Goal: Task Accomplishment & Management: Use online tool/utility

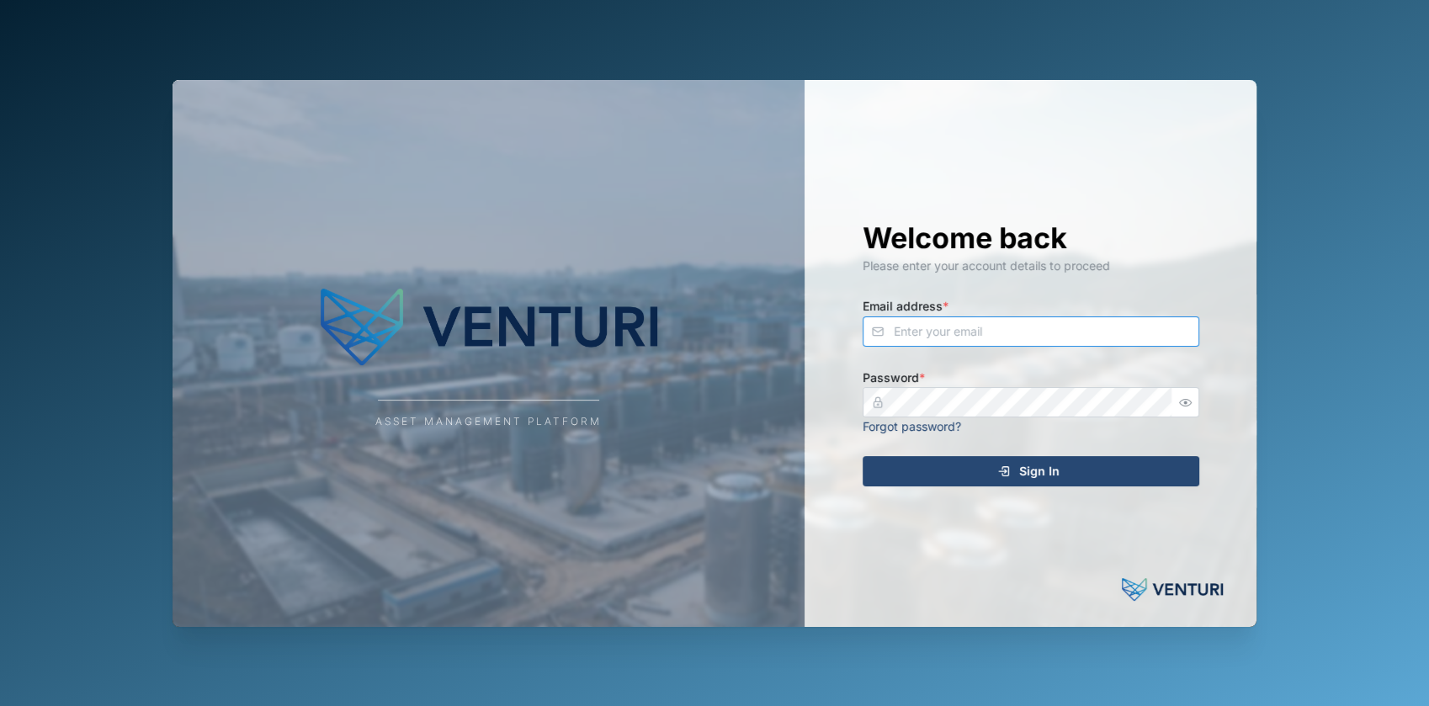
type input "[EMAIL_ADDRESS][DOMAIN_NAME]"
click at [1024, 481] on span "Sign In" at bounding box center [1039, 471] width 40 height 29
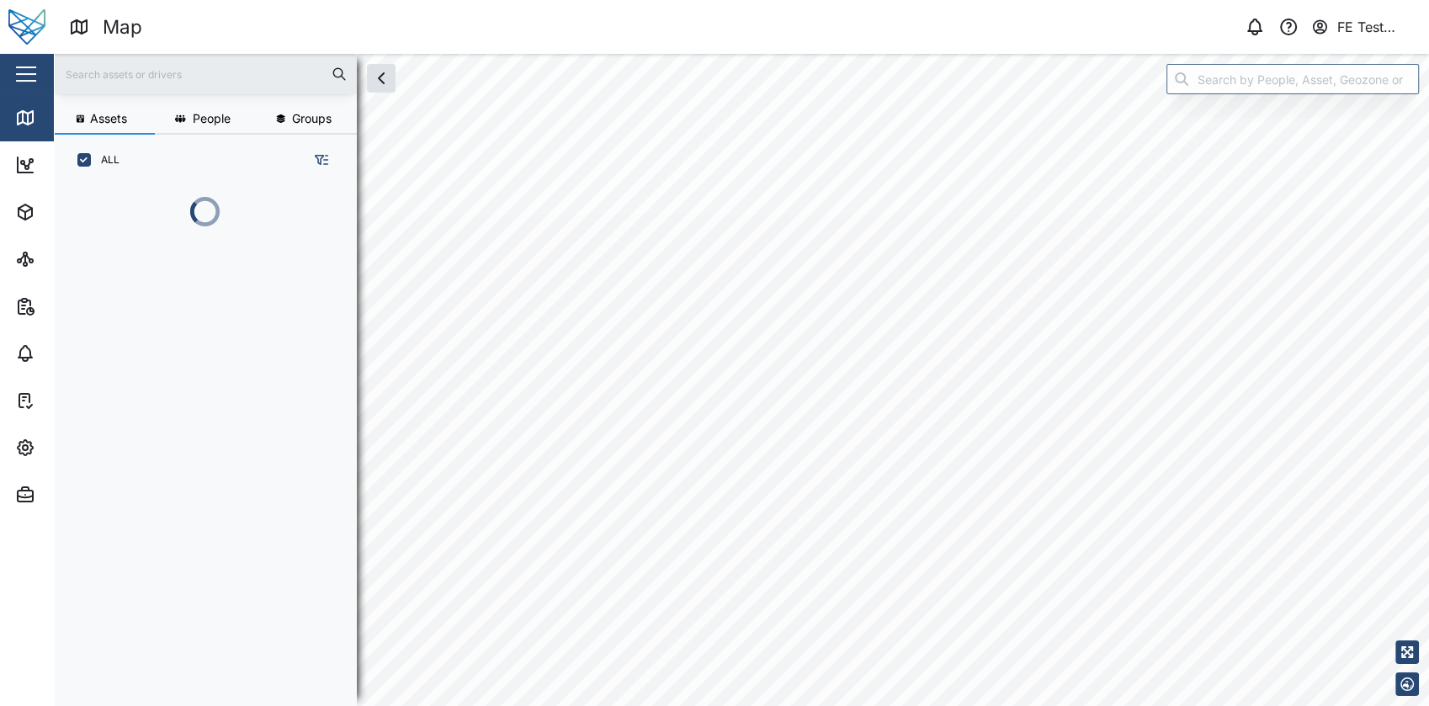
scroll to position [498, 262]
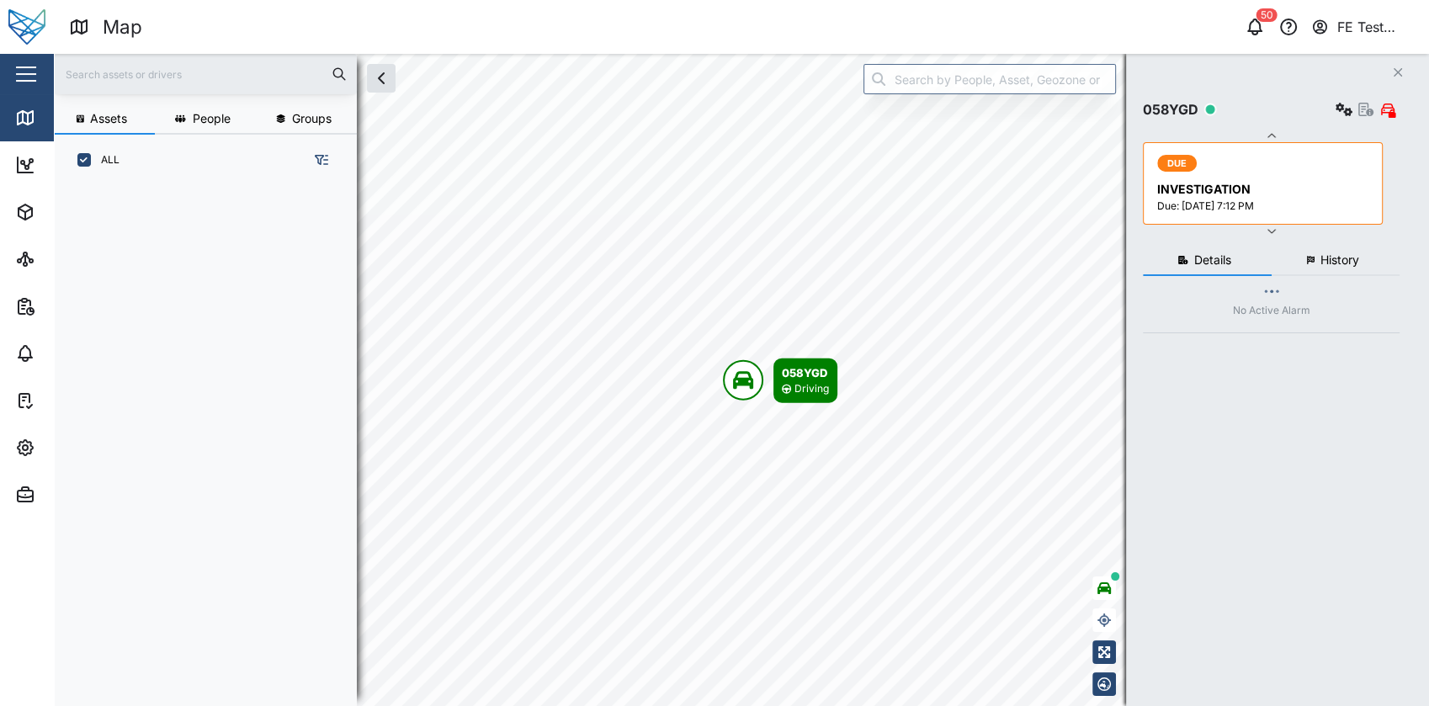
click at [27, 73] on div "button" at bounding box center [26, 74] width 20 height 2
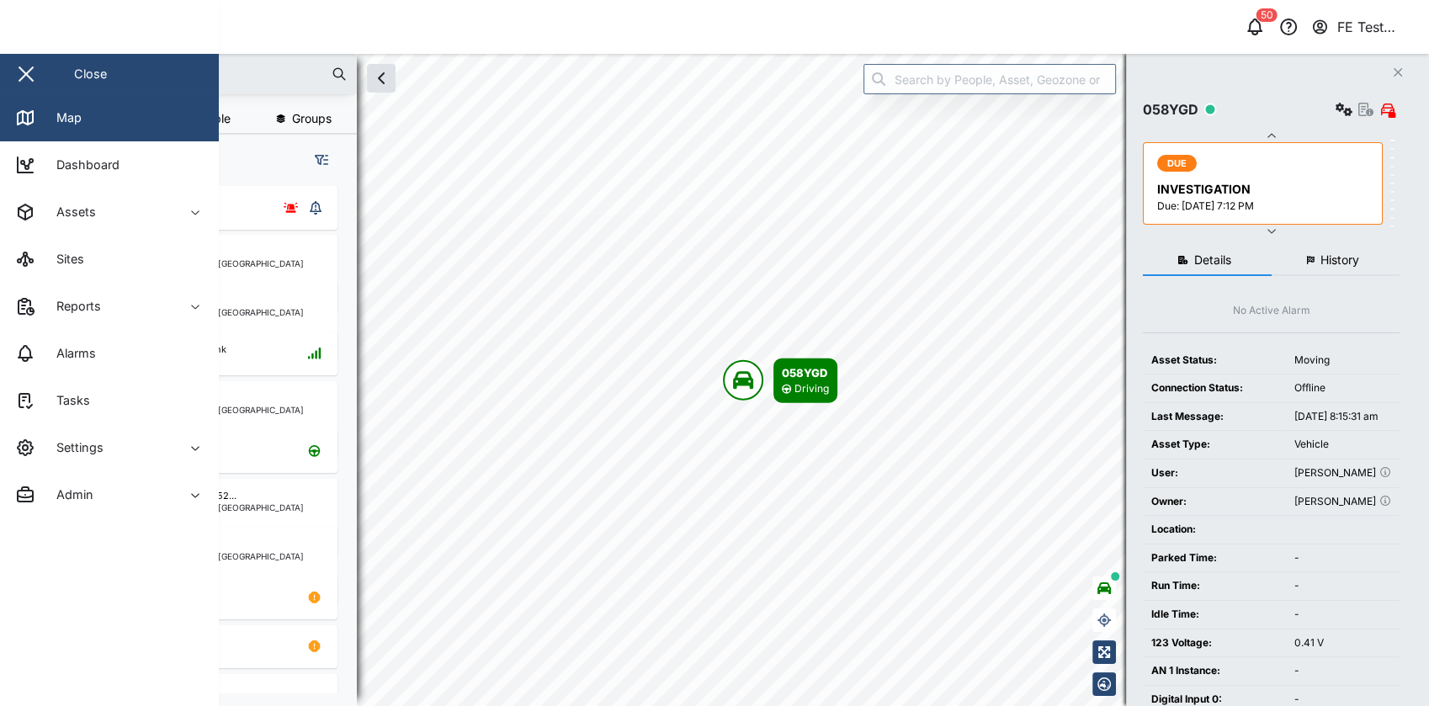
checkbox input "true"
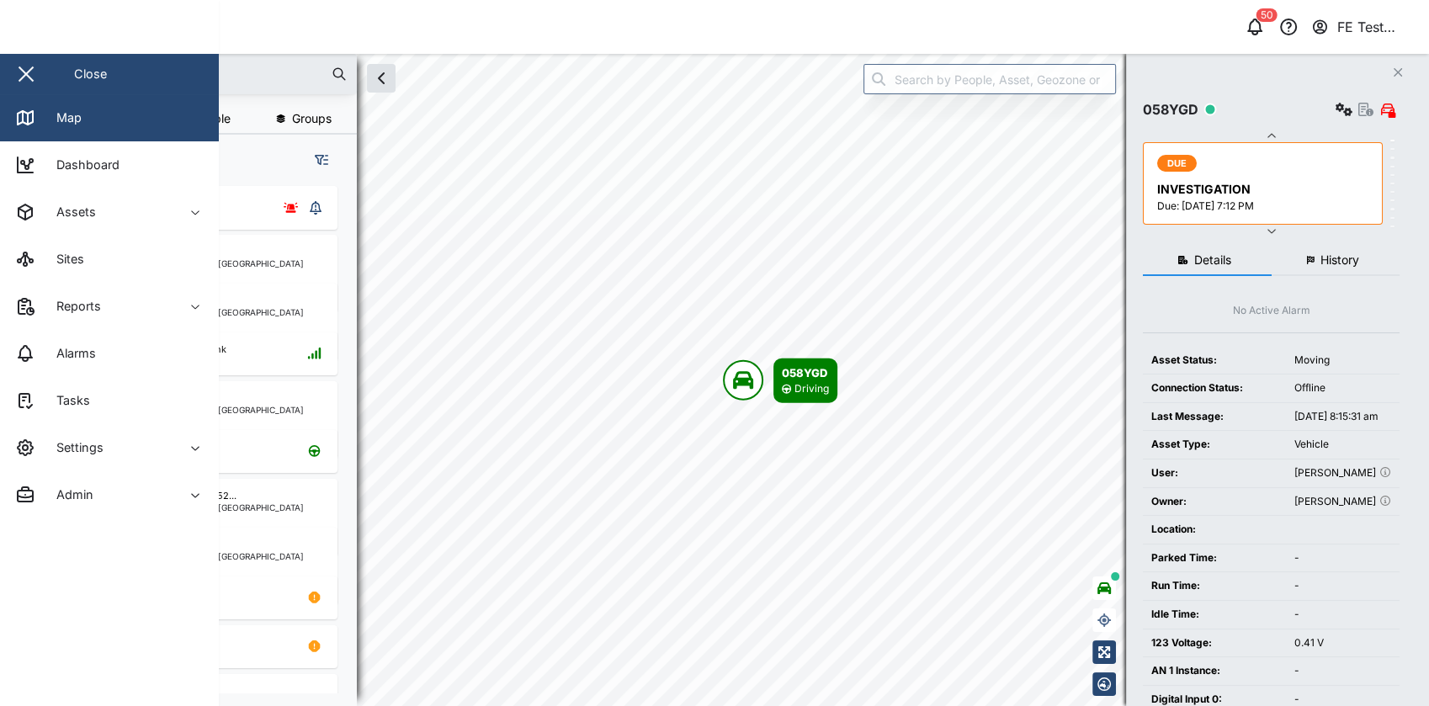
checkbox input "true"
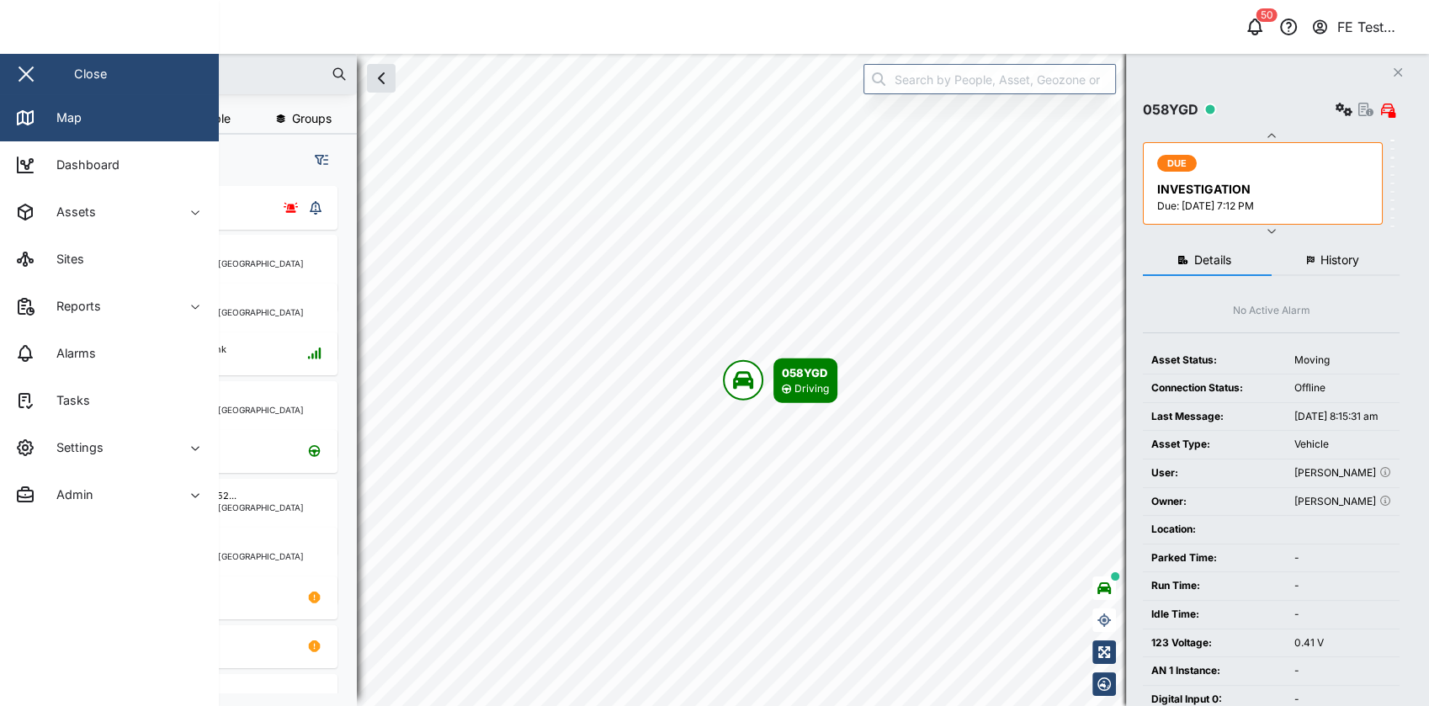
checkbox input "true"
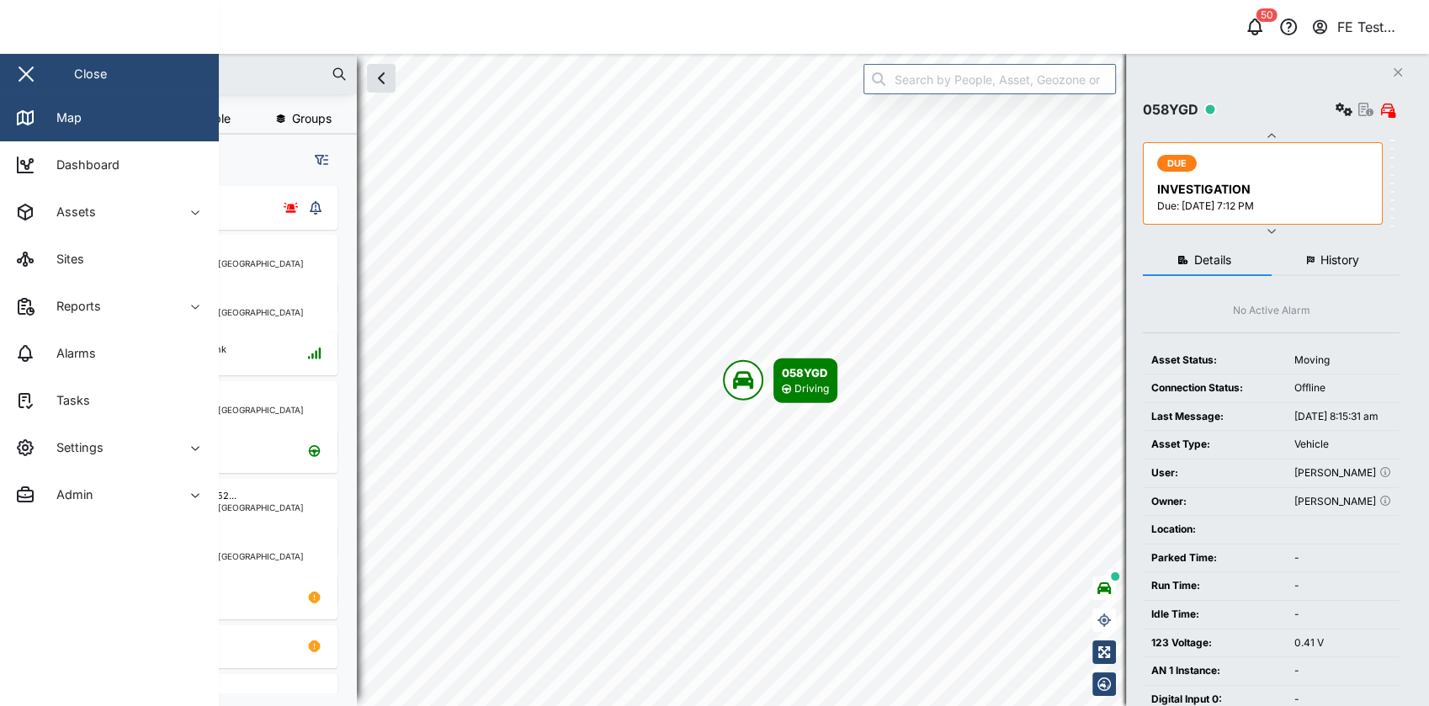
checkbox input "true"
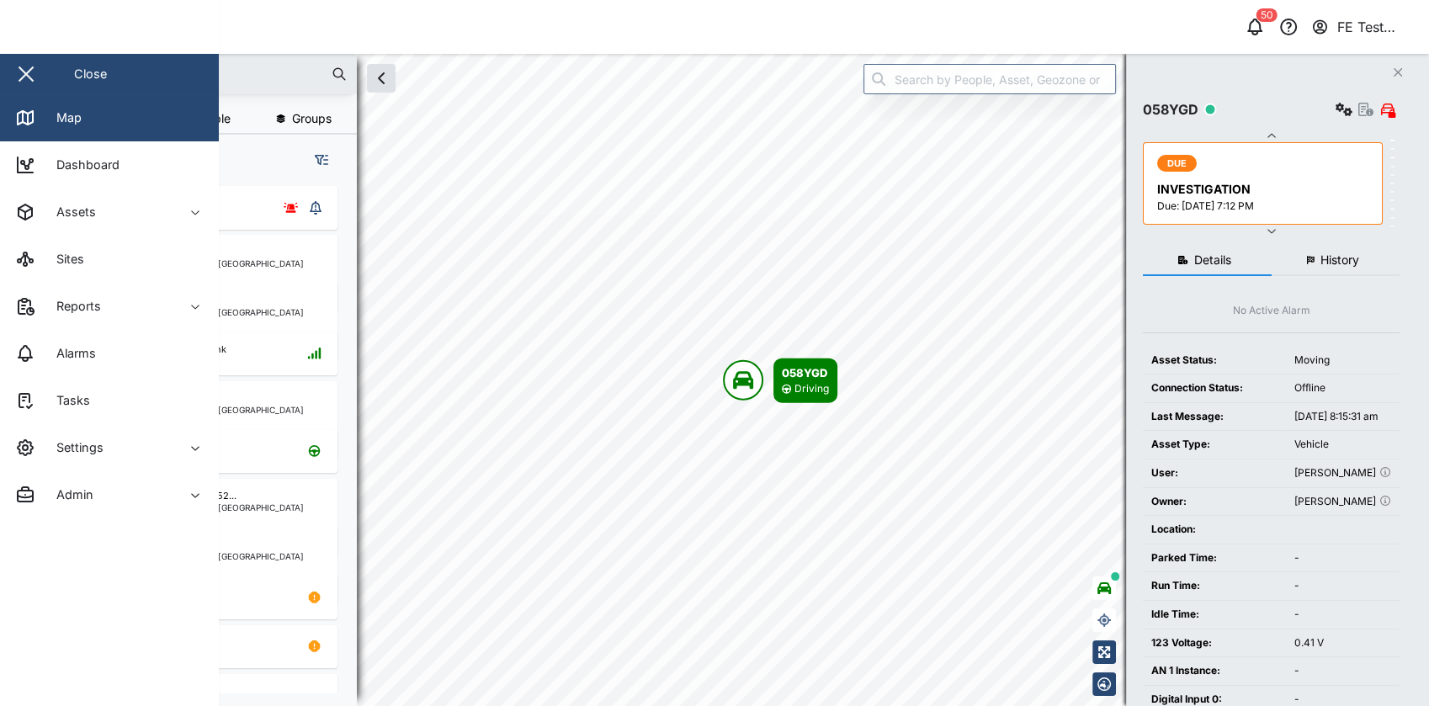
checkbox input "true"
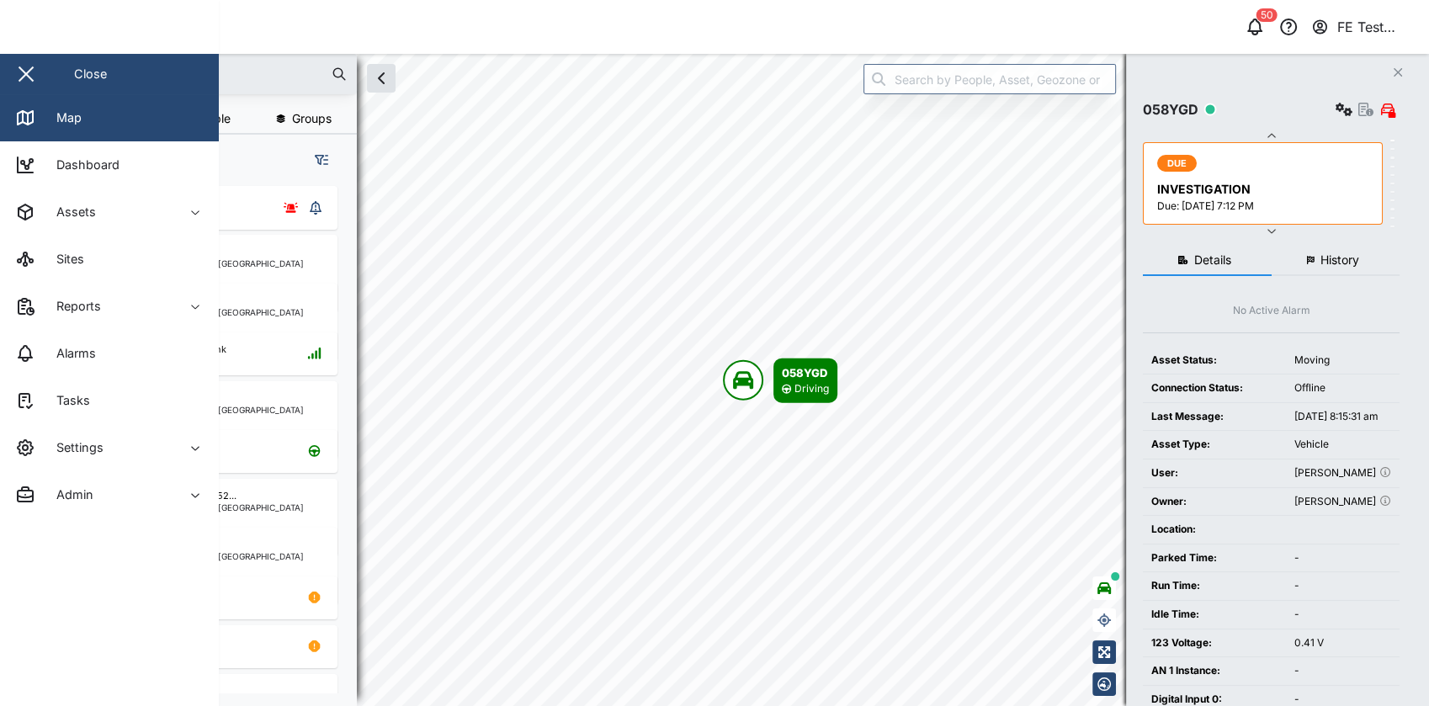
checkbox input "true"
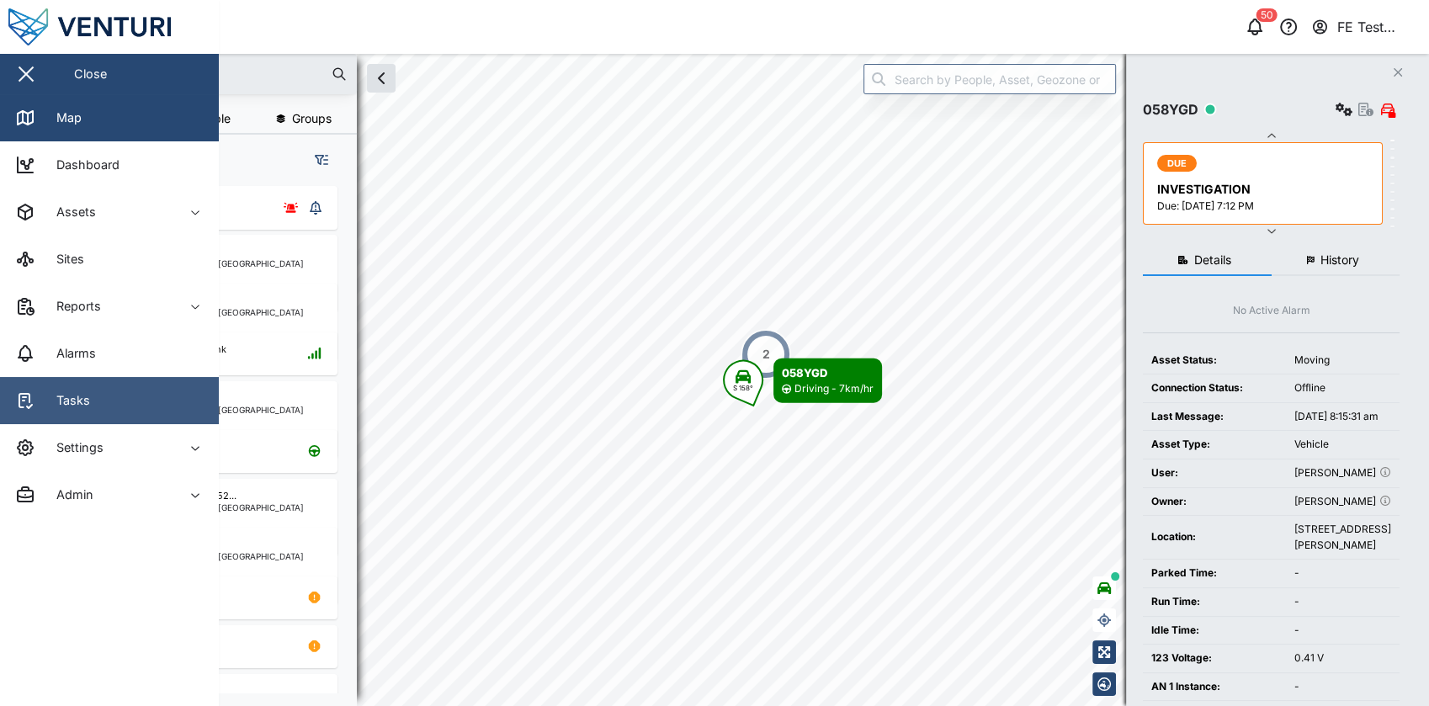
click at [150, 411] on link "Tasks" at bounding box center [109, 400] width 219 height 47
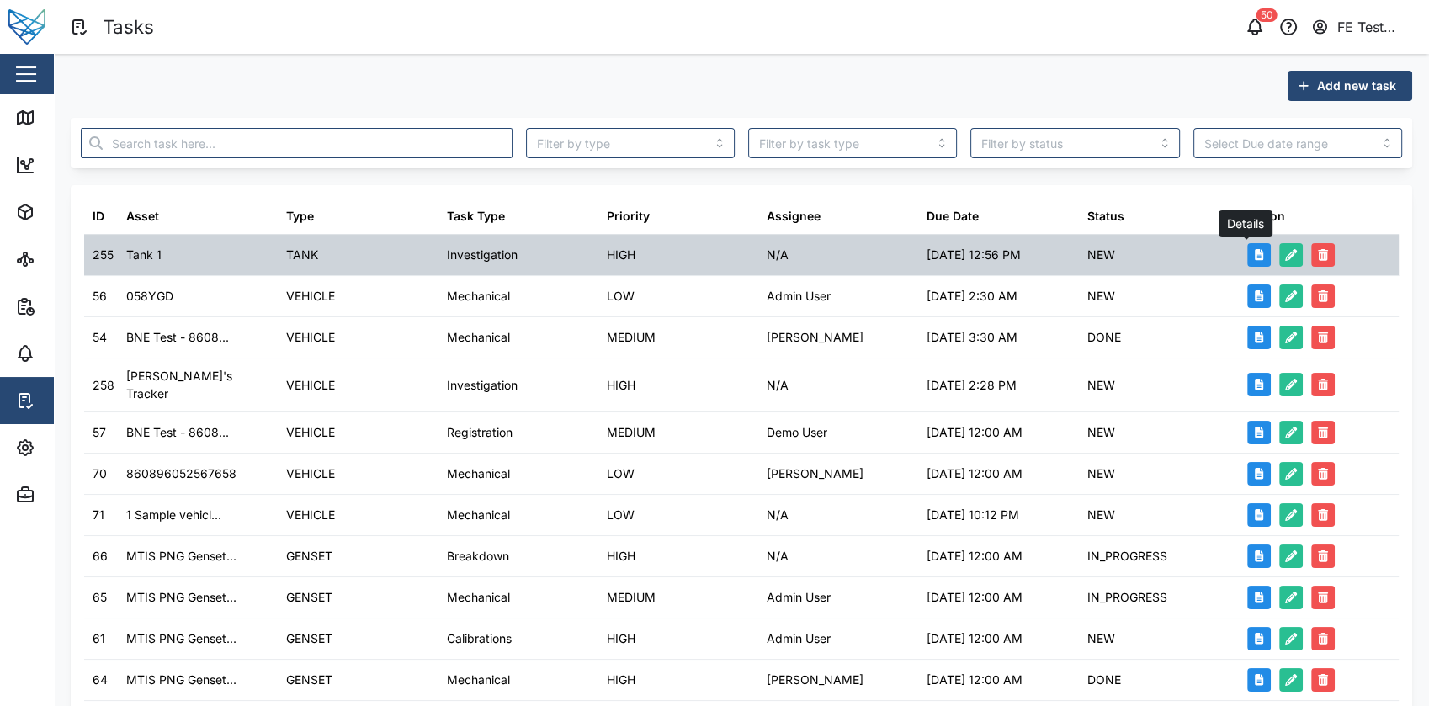
click at [1252, 253] on button "button" at bounding box center [1259, 255] width 24 height 24
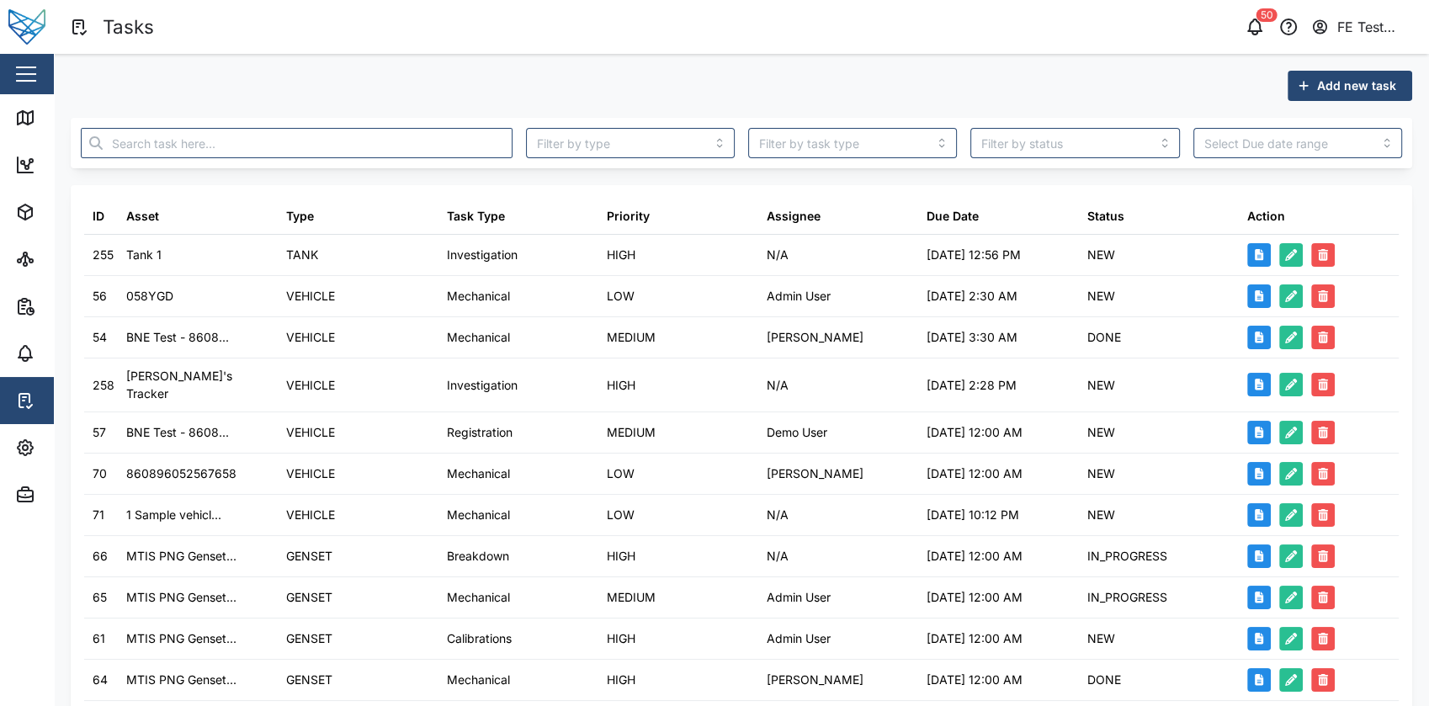
click at [468, 159] on div at bounding box center [296, 143] width 445 height 44
click at [468, 155] on input "text" at bounding box center [297, 143] width 432 height 30
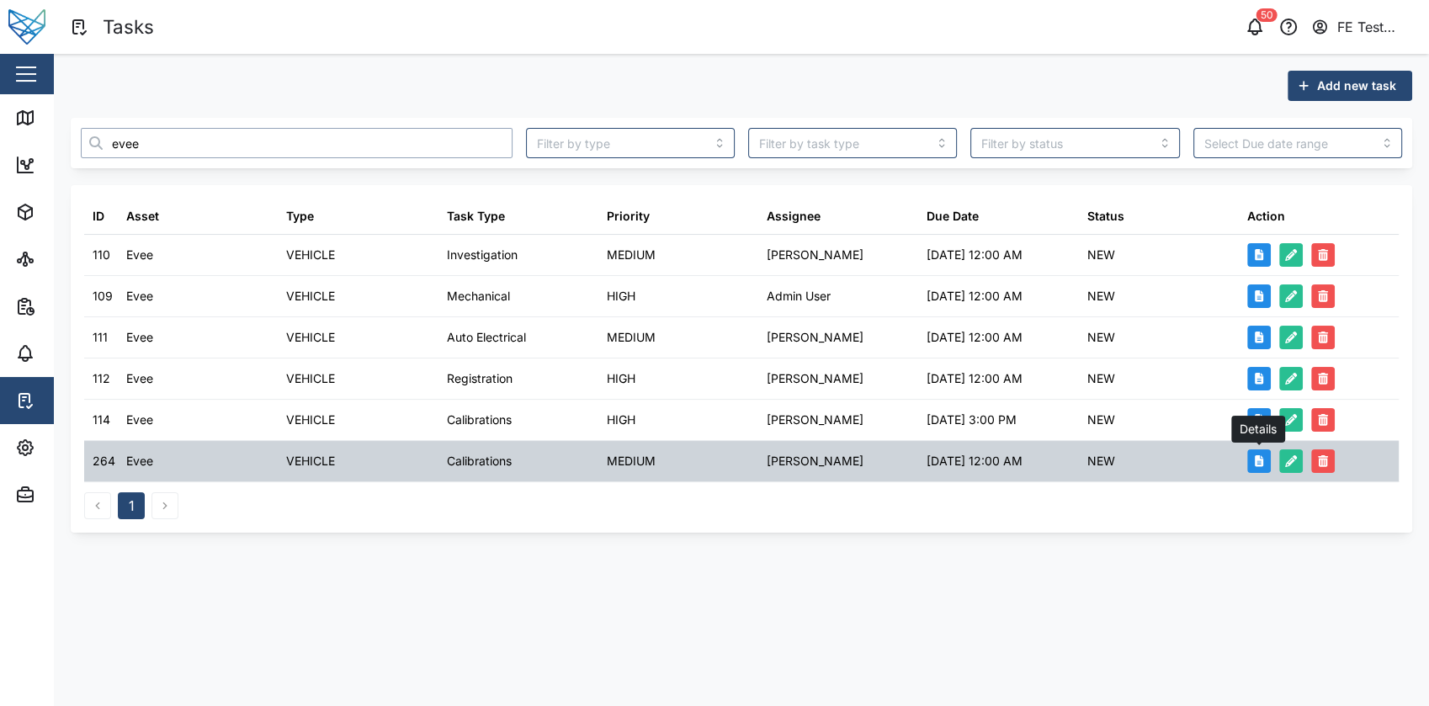
type input "evee"
click at [1251, 456] on button "button" at bounding box center [1259, 461] width 24 height 24
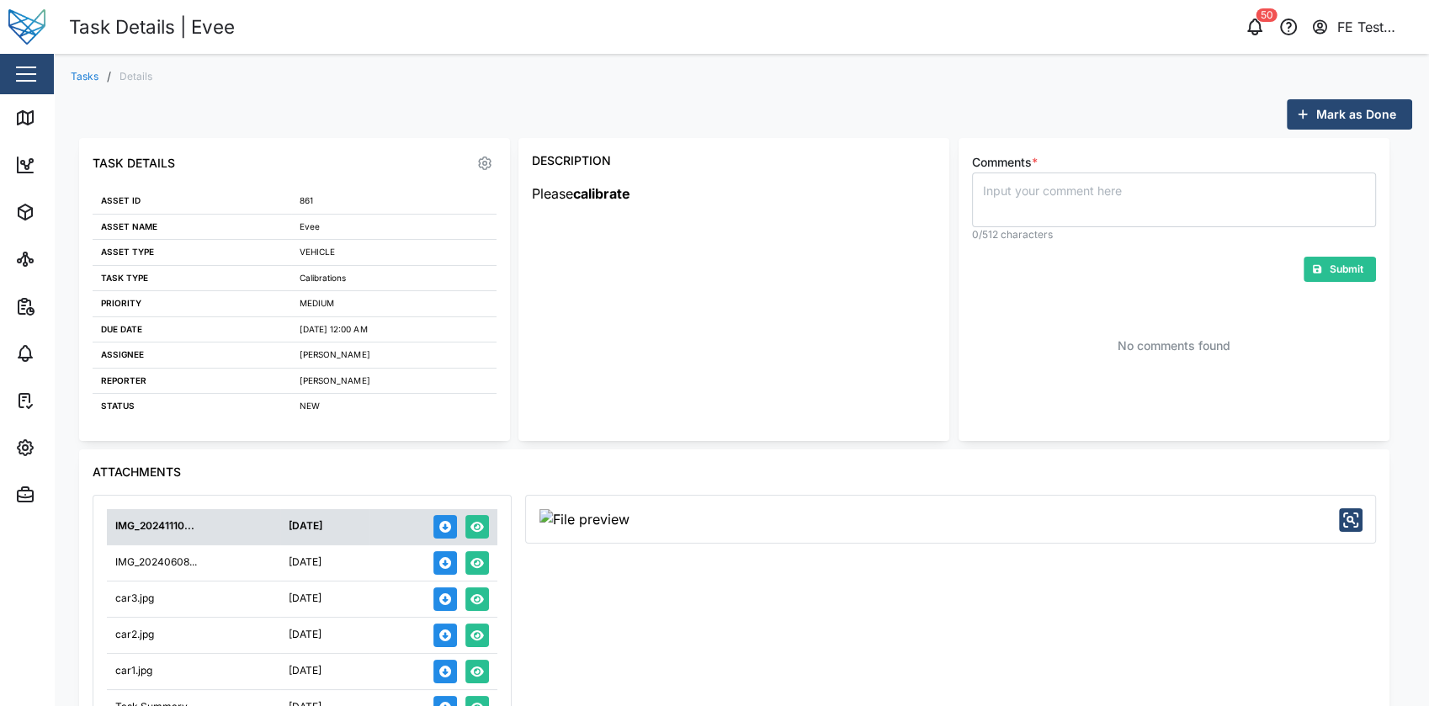
scroll to position [152, 0]
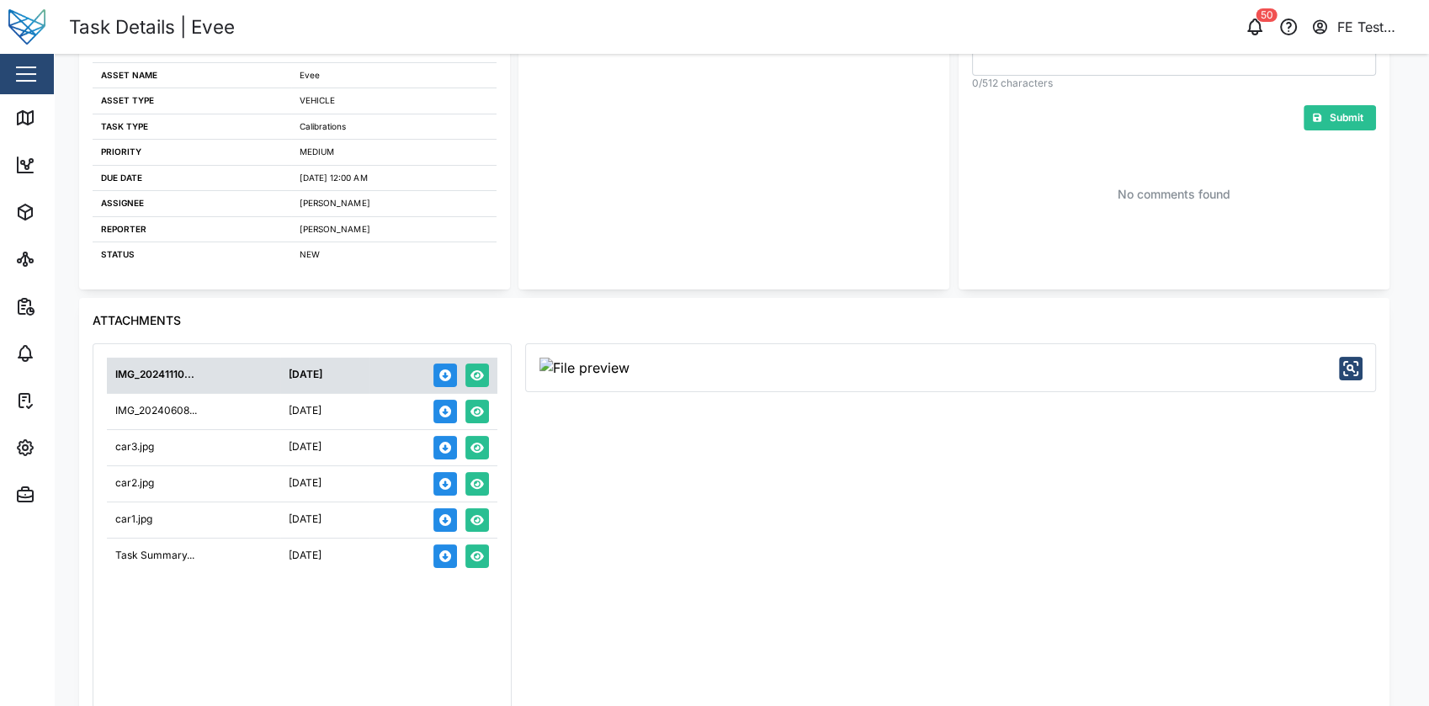
click at [370, 414] on td "[DATE]" at bounding box center [324, 411] width 89 height 36
click at [476, 415] on icon "button" at bounding box center [477, 412] width 13 height 10
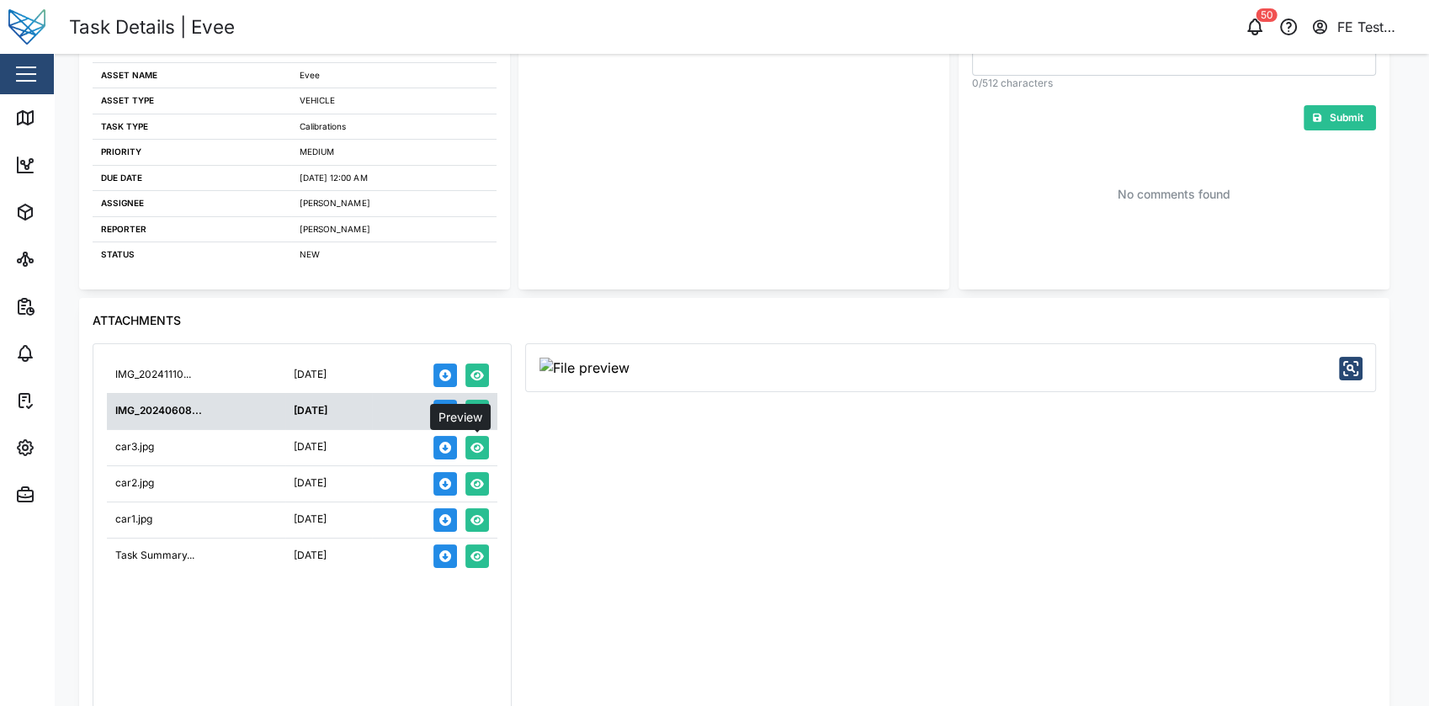
click at [474, 451] on icon "button" at bounding box center [477, 448] width 13 height 10
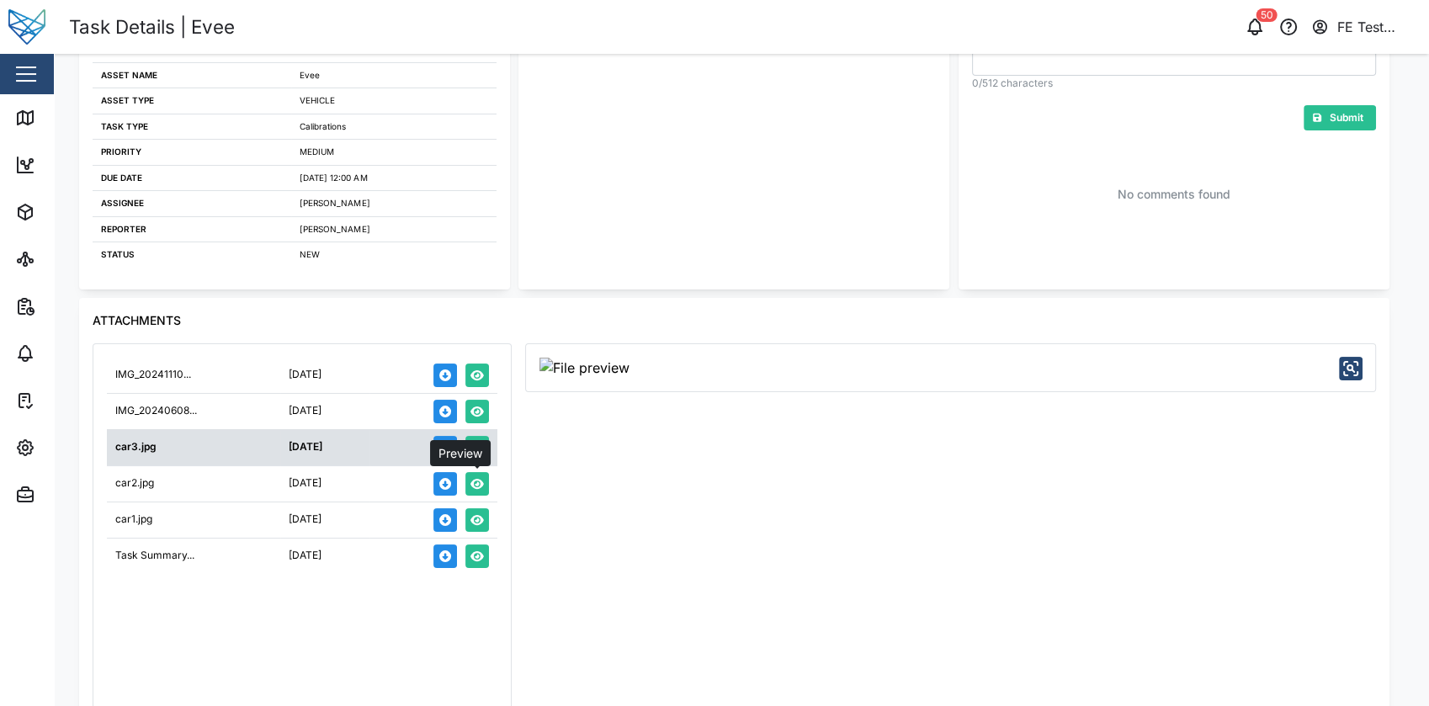
click at [478, 479] on icon "button" at bounding box center [477, 484] width 13 height 10
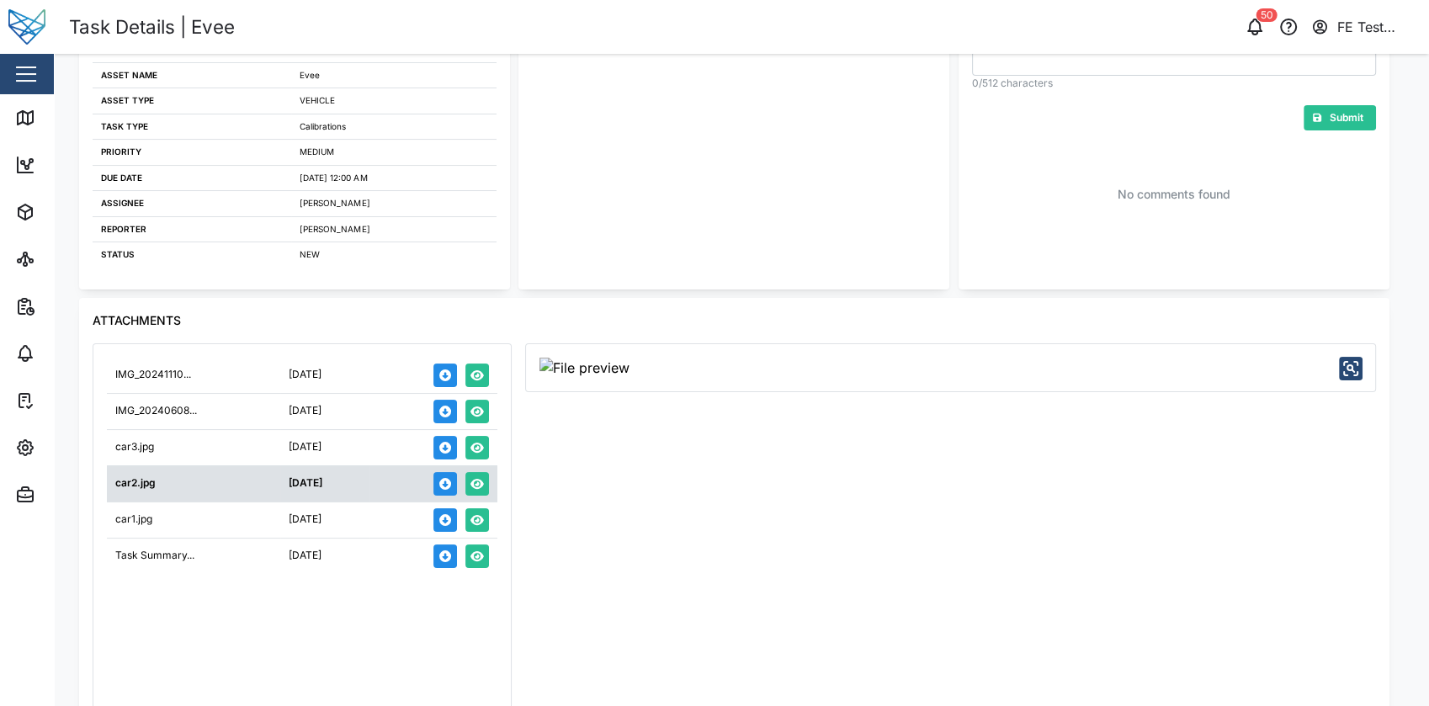
click at [483, 546] on button "button" at bounding box center [477, 557] width 24 height 24
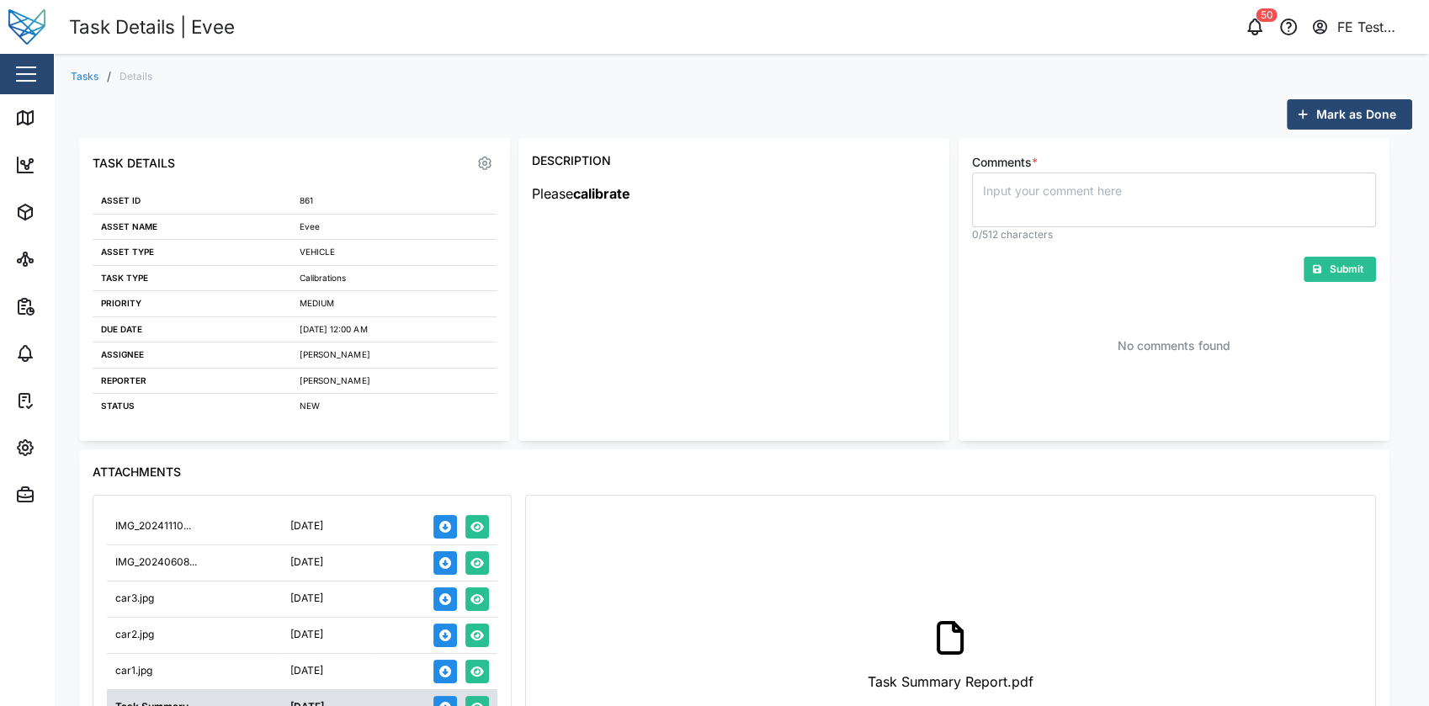
scroll to position [227, 0]
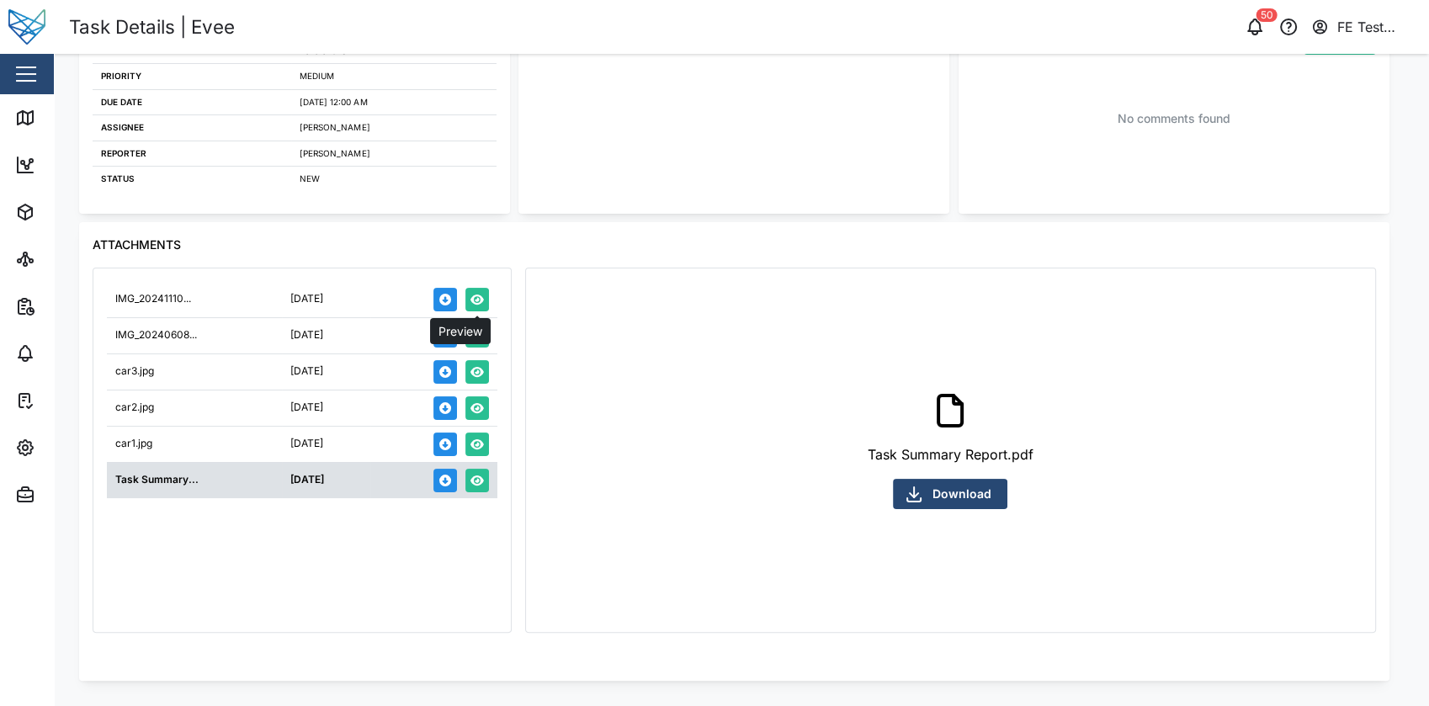
click at [474, 293] on button "button" at bounding box center [477, 300] width 24 height 24
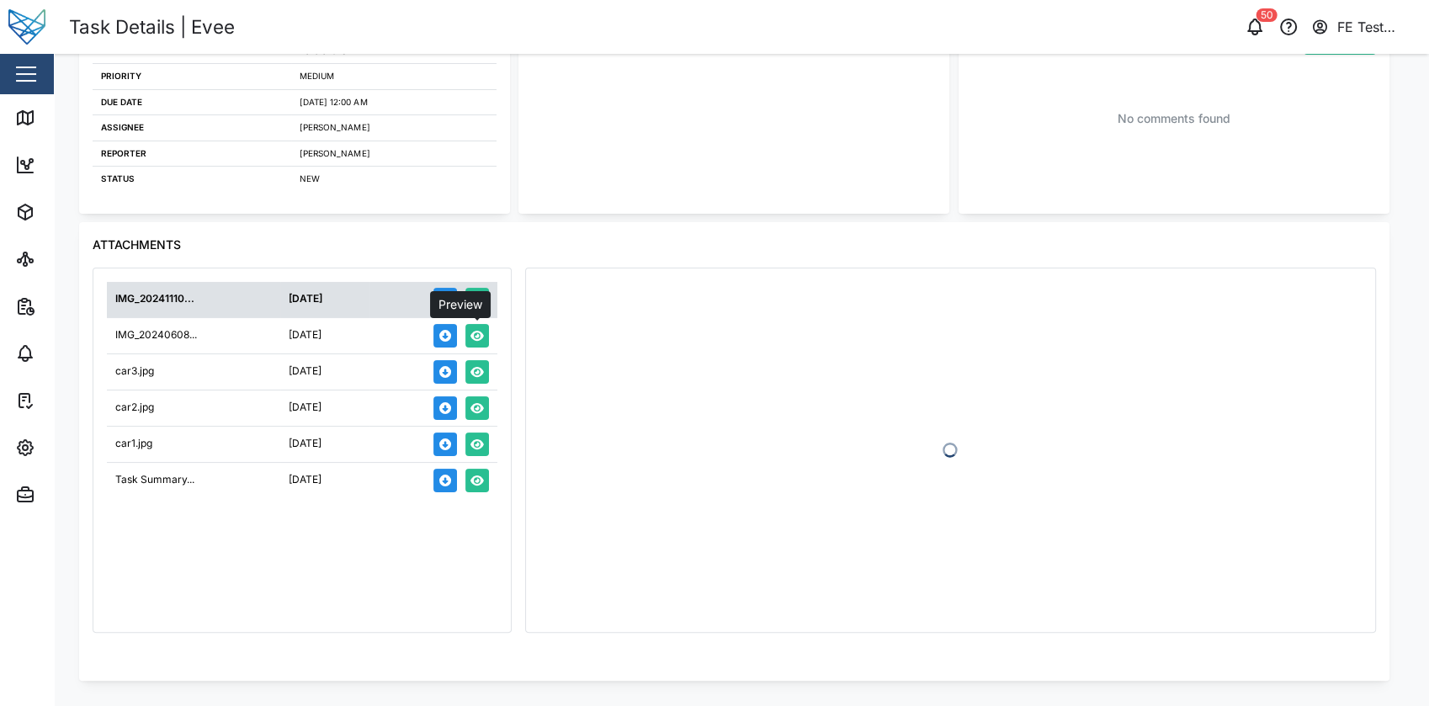
click at [476, 327] on button "button" at bounding box center [477, 336] width 24 height 24
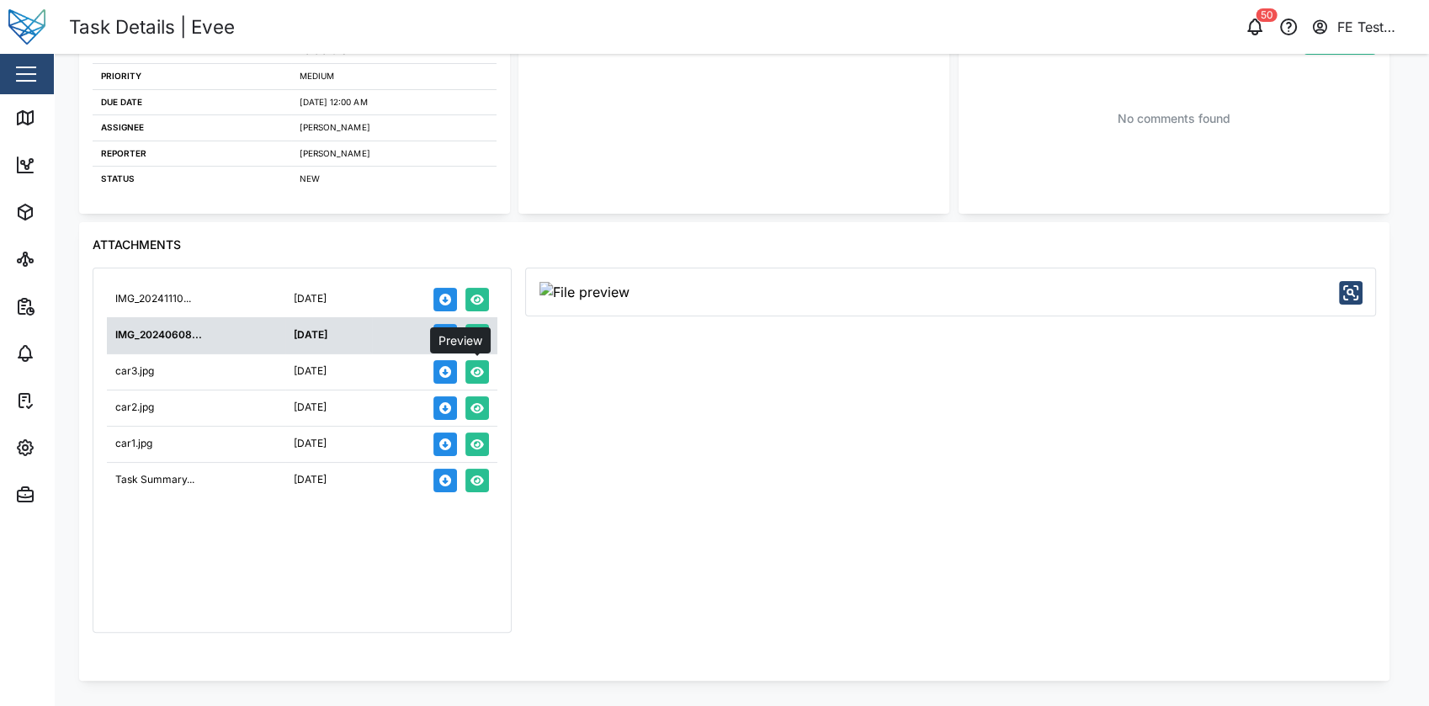
click at [482, 371] on icon "button" at bounding box center [477, 372] width 13 height 10
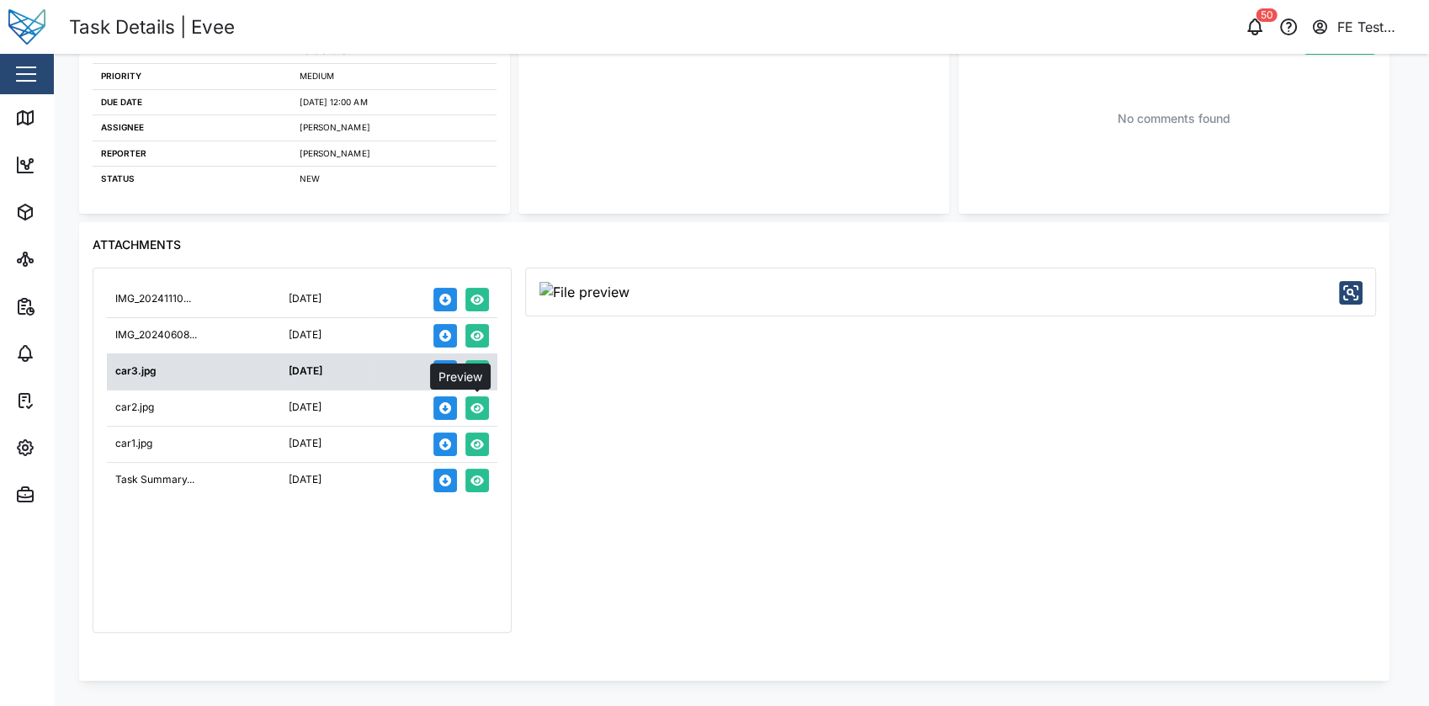
click at [471, 406] on icon "button" at bounding box center [477, 408] width 13 height 12
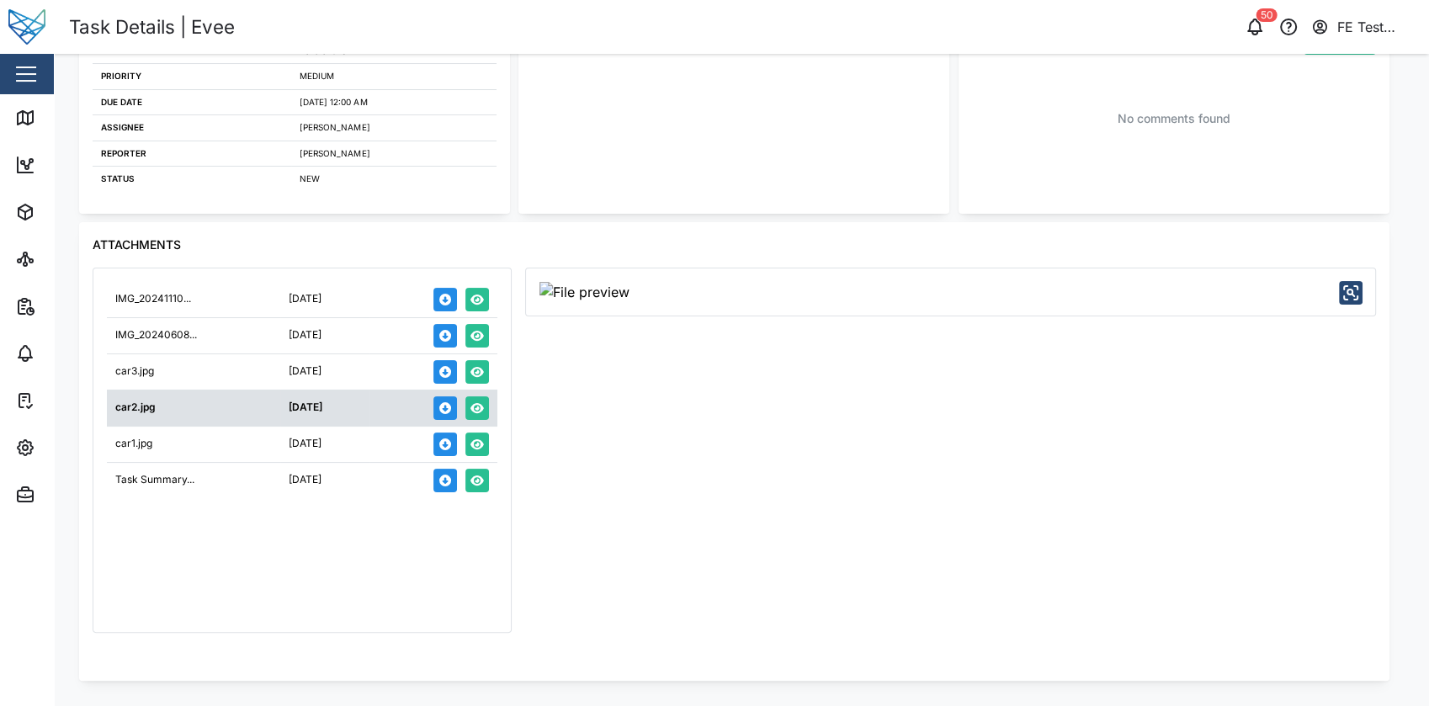
click at [490, 446] on td at bounding box center [434, 444] width 128 height 36
click at [468, 438] on button "button" at bounding box center [477, 445] width 24 height 24
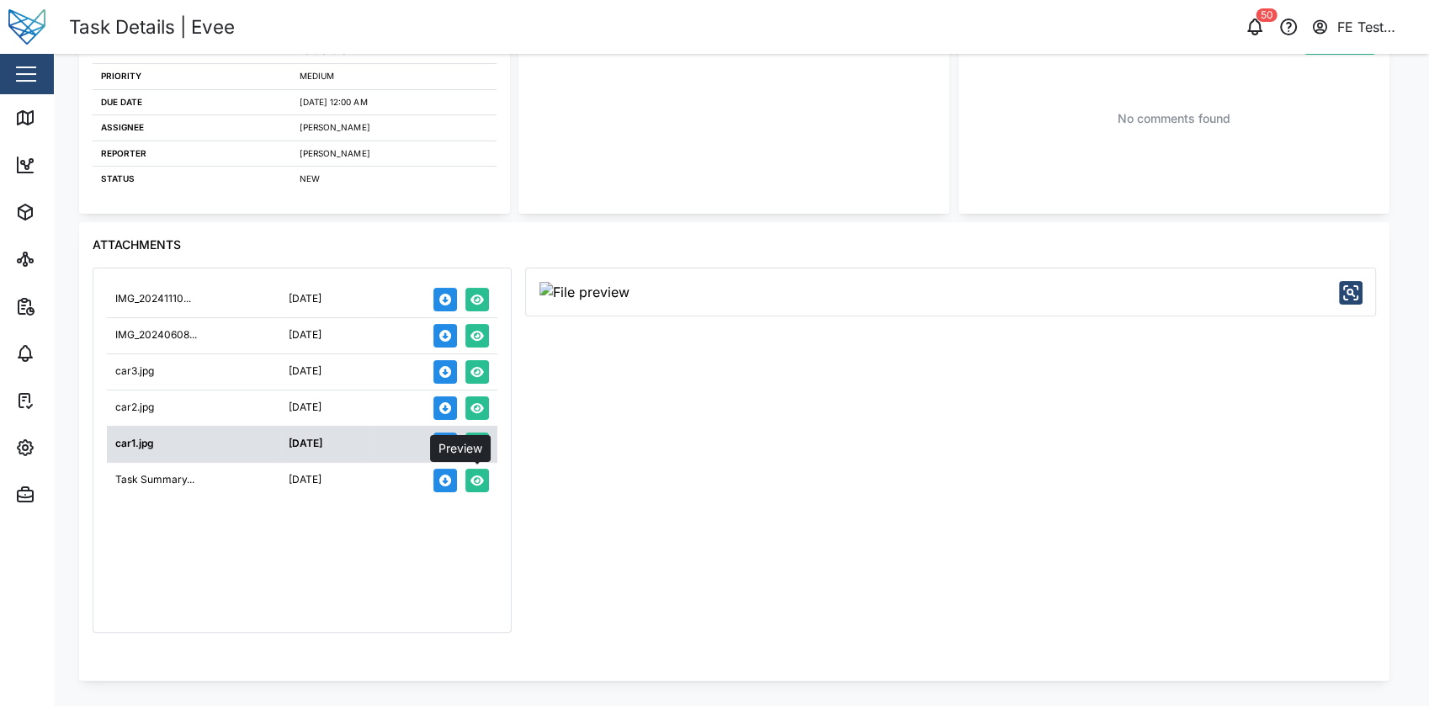
click at [487, 481] on button "button" at bounding box center [477, 481] width 24 height 24
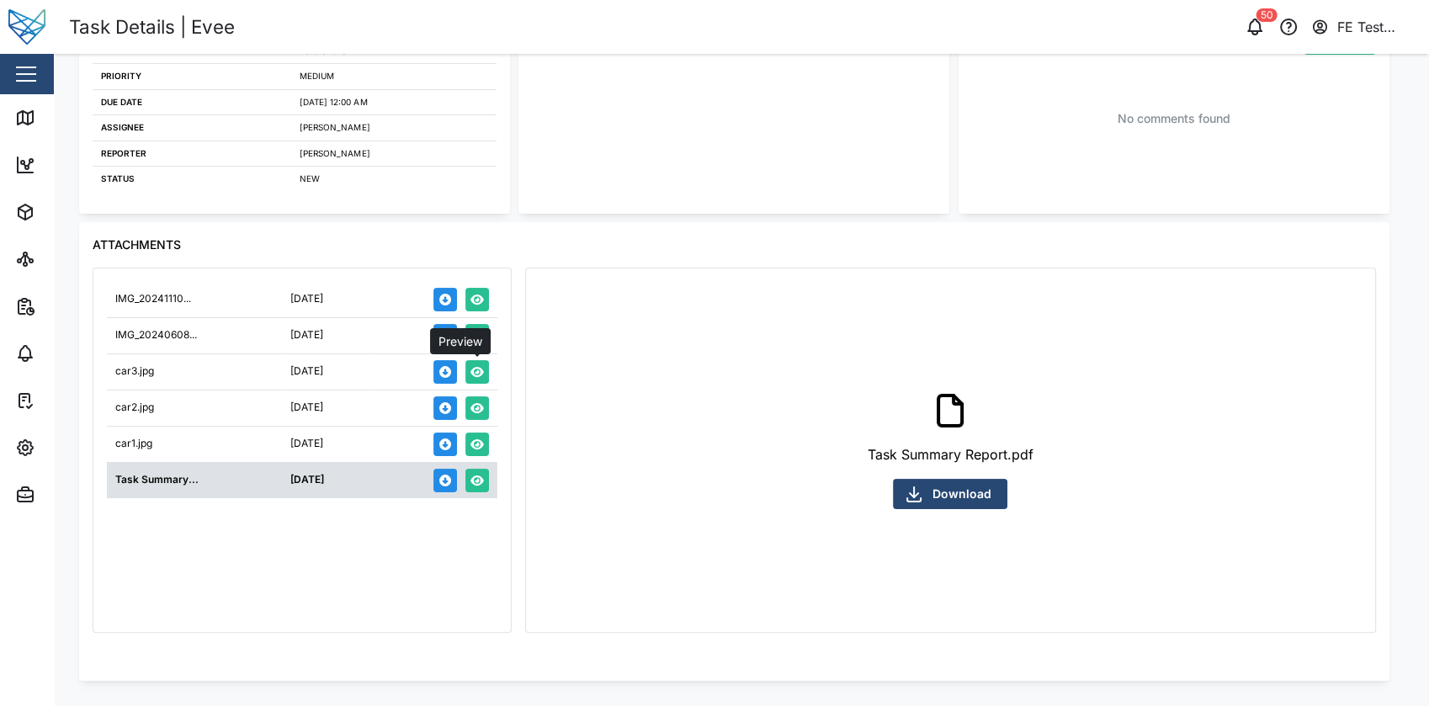
click at [481, 364] on button "button" at bounding box center [477, 372] width 24 height 24
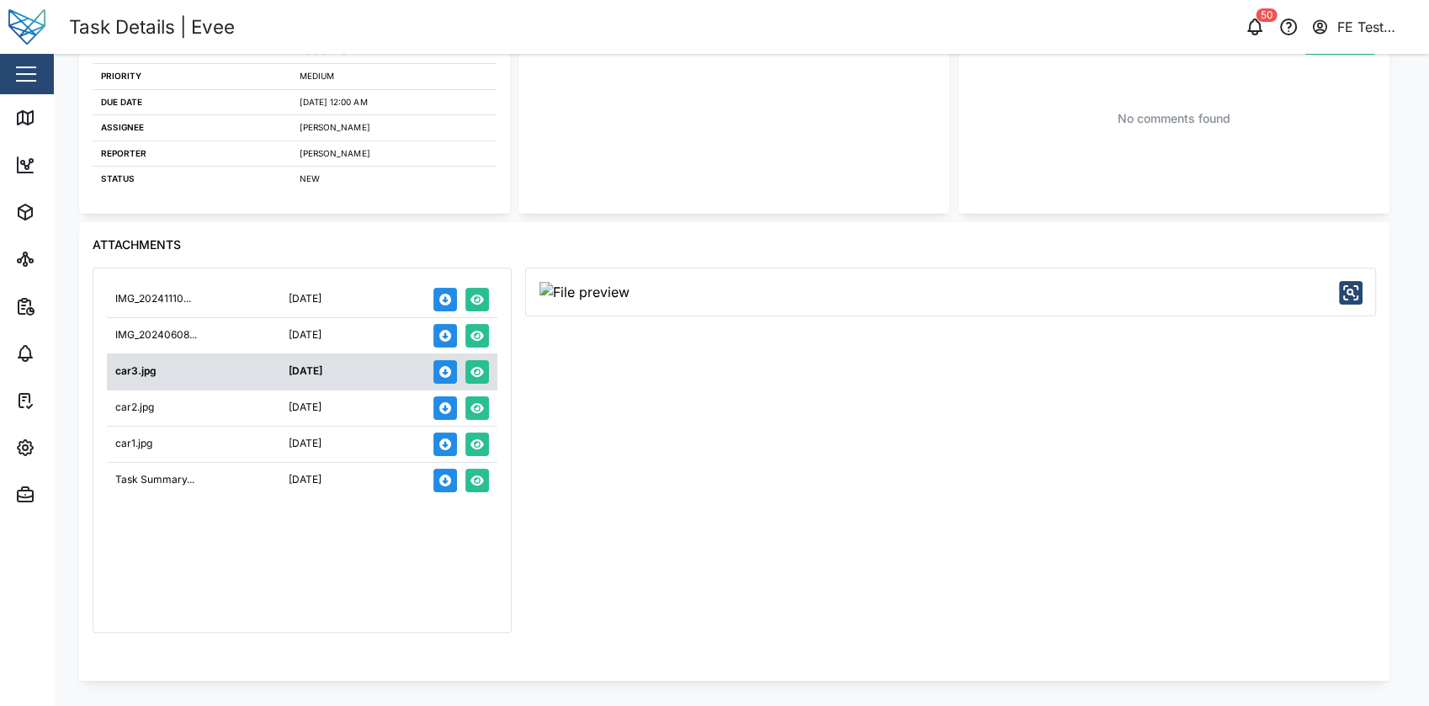
click at [480, 333] on icon "button" at bounding box center [477, 336] width 13 height 10
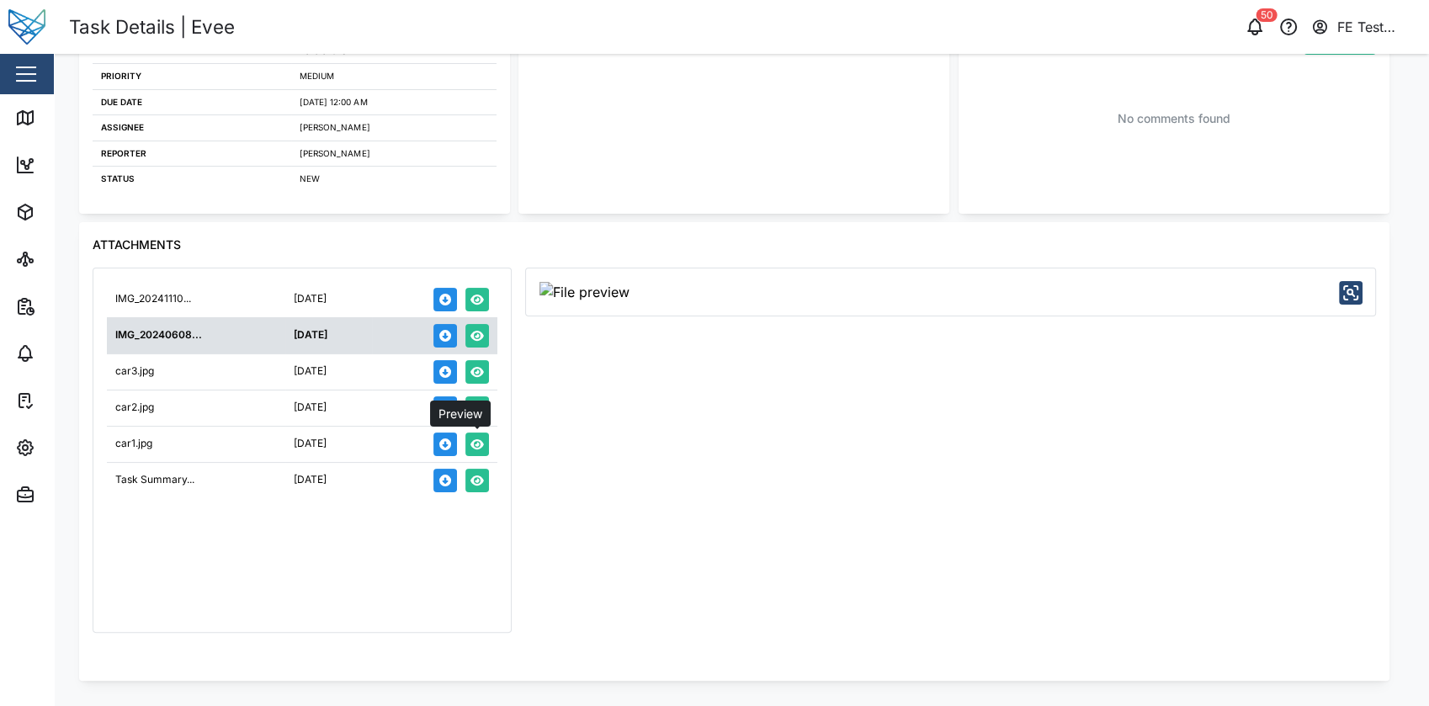
click at [471, 444] on icon "button" at bounding box center [477, 444] width 13 height 10
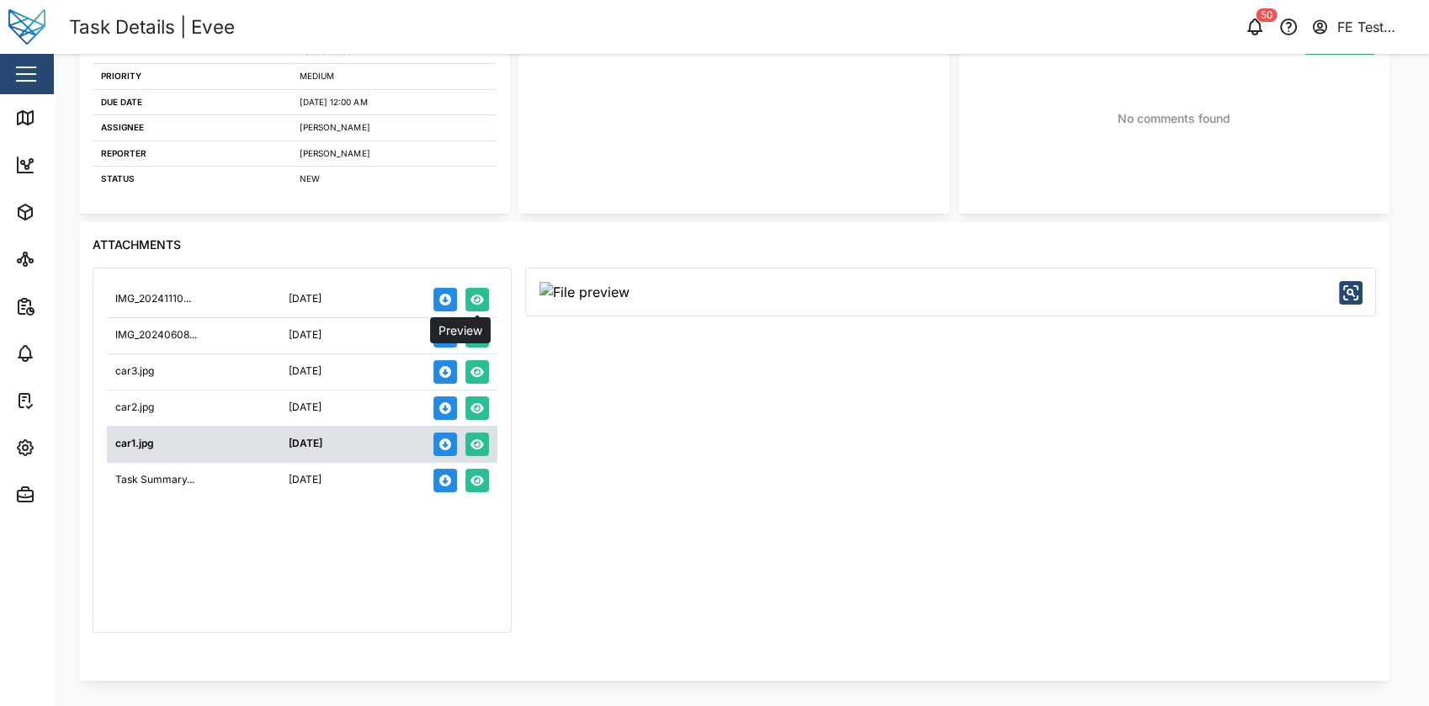
click at [478, 300] on icon "button" at bounding box center [477, 300] width 13 height 10
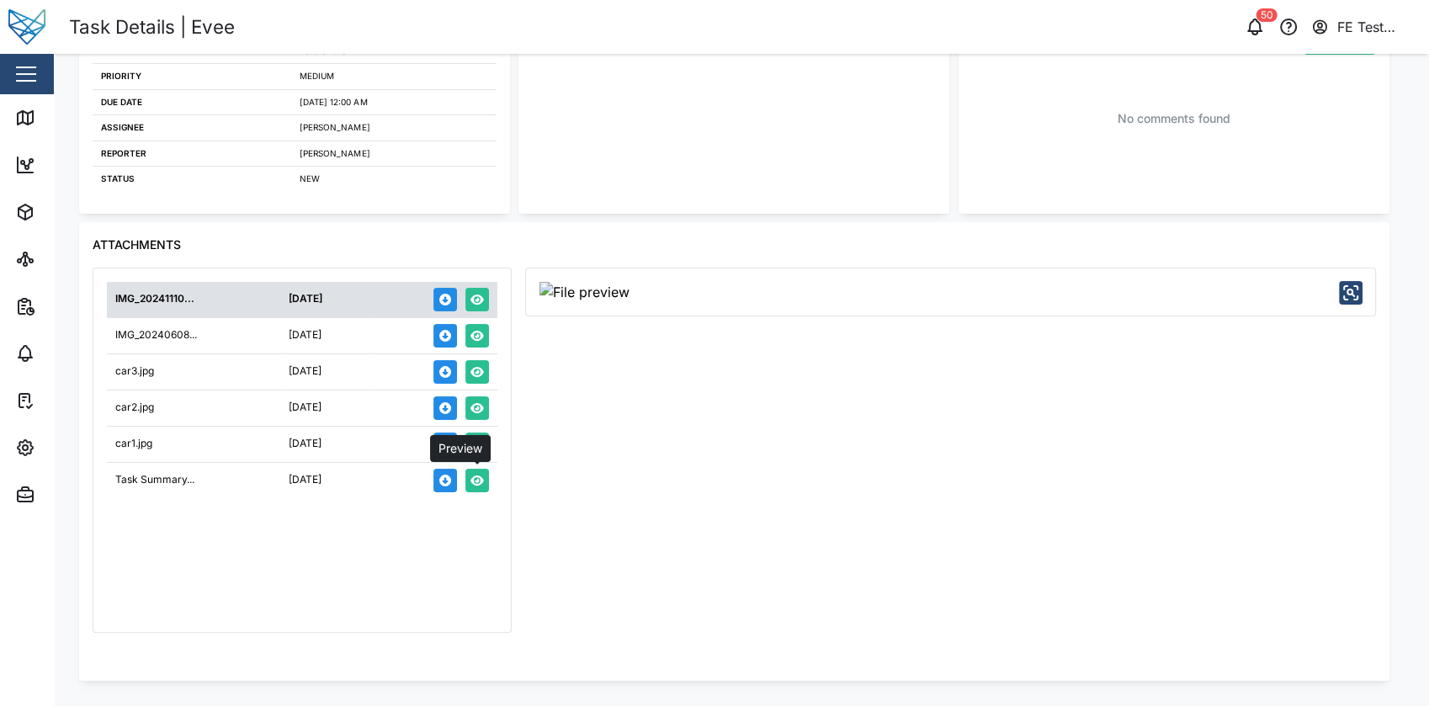
click at [476, 485] on icon "button" at bounding box center [477, 481] width 13 height 12
